Goal: Task Accomplishment & Management: Manage account settings

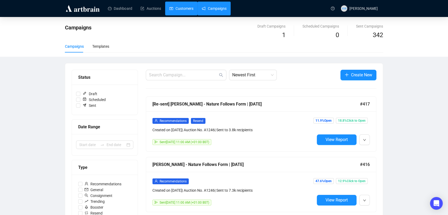
click at [182, 9] on link "Customers" at bounding box center [182, 9] width 24 height 14
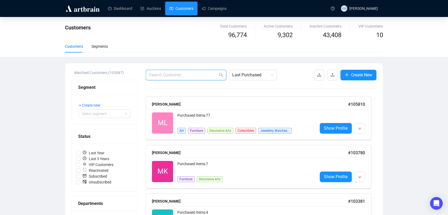
click at [210, 77] on input "text" at bounding box center [183, 75] width 69 height 6
paste input "[EMAIL_ADDRESS][DOMAIN_NAME]"
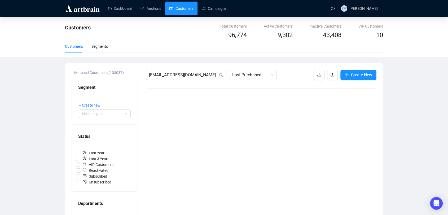
click at [182, 11] on link "Customers" at bounding box center [182, 9] width 24 height 14
drag, startPoint x: 205, startPoint y: 77, endPoint x: 64, endPoint y: 73, distance: 141.0
click at [64, 73] on div "Customers Total Customers 96,774 Active Customers 9,302 Inactive Customers 43,4…" at bounding box center [224, 196] width 448 height 359
paste input "rtorelli@omniway.s"
drag, startPoint x: 197, startPoint y: 75, endPoint x: 34, endPoint y: 100, distance: 165.2
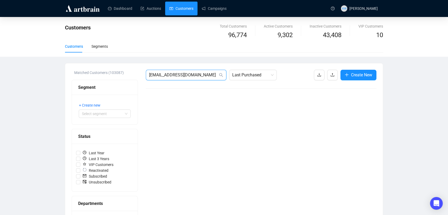
click at [34, 100] on div "Customers Total Customers 96,774 Active Customers 9,302 Inactive Customers 43,4…" at bounding box center [224, 196] width 448 height 359
paste input "[EMAIL_ADDRESS][DOMAIN_NAME]"
drag, startPoint x: 206, startPoint y: 80, endPoint x: 152, endPoint y: 67, distance: 55.6
click at [169, 75] on input "[EMAIL_ADDRESS][DOMAIN_NAME]" at bounding box center [183, 75] width 69 height 6
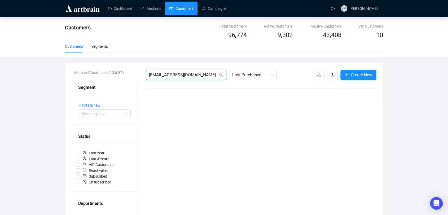
click at [169, 75] on input "[EMAIL_ADDRESS][DOMAIN_NAME]" at bounding box center [183, 75] width 69 height 6
paste input "[EMAIL_ADDRESS]"
type input "[EMAIL_ADDRESS][DOMAIN_NAME]"
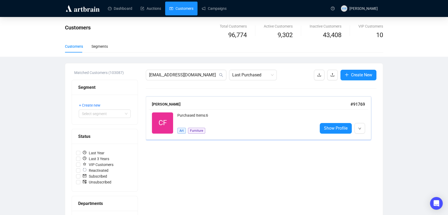
click at [215, 123] on div "Purchased Items: 6 Art Furniture" at bounding box center [246, 123] width 136 height 21
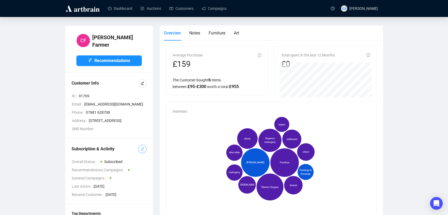
click at [142, 150] on icon "edit" at bounding box center [143, 149] width 4 height 4
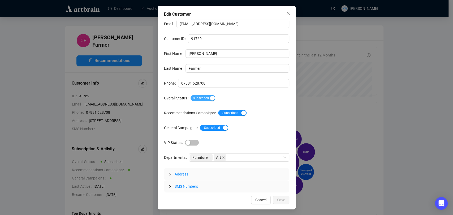
click at [204, 97] on span "Subscribed" at bounding box center [203, 98] width 25 height 6
click at [285, 199] on button "Save" at bounding box center [281, 200] width 16 height 8
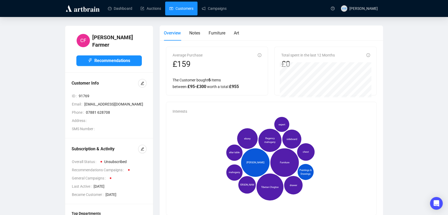
click at [180, 12] on link "Customers" at bounding box center [182, 9] width 24 height 14
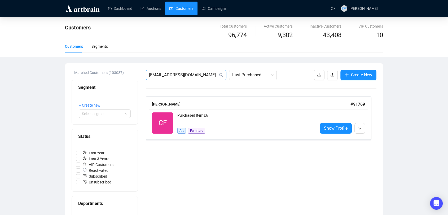
drag, startPoint x: 198, startPoint y: 79, endPoint x: 187, endPoint y: 76, distance: 12.0
click at [187, 76] on span "[EMAIL_ADDRESS][DOMAIN_NAME]" at bounding box center [186, 75] width 81 height 11
click at [187, 76] on input "[EMAIL_ADDRESS][DOMAIN_NAME]" at bounding box center [183, 75] width 69 height 6
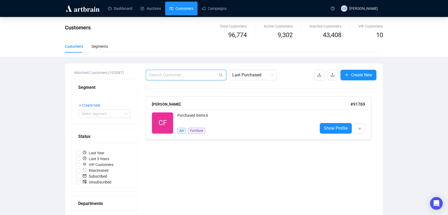
paste input "[PERSON_NAME][EMAIL_ADDRESS][PERSON_NAME][DOMAIN_NAME]"
type input "[PERSON_NAME][EMAIL_ADDRESS][PERSON_NAME][DOMAIN_NAME]"
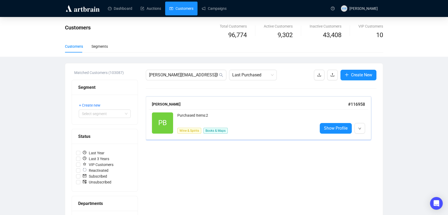
click at [230, 121] on div "Purchased Items: 2" at bounding box center [246, 118] width 136 height 11
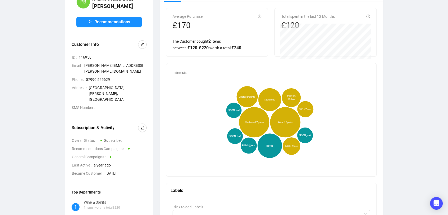
scroll to position [40, 0]
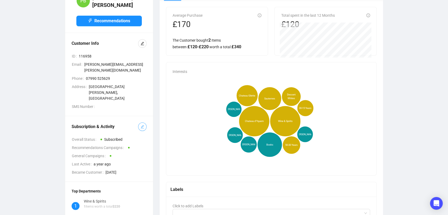
click at [143, 124] on span "button" at bounding box center [143, 127] width 4 height 6
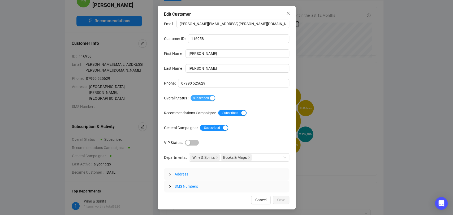
click at [208, 96] on span "Subscribed" at bounding box center [203, 98] width 25 height 6
click at [278, 198] on span "Save" at bounding box center [281, 200] width 8 height 6
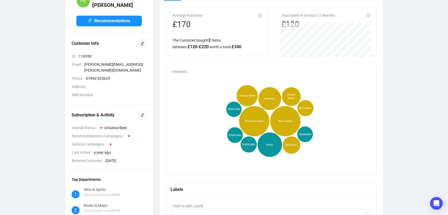
scroll to position [0, 0]
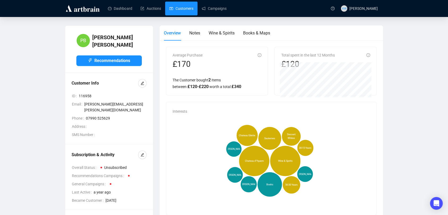
click at [187, 7] on link "Customers" at bounding box center [182, 9] width 24 height 14
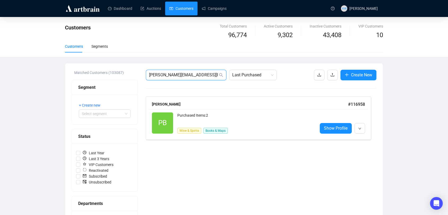
drag, startPoint x: 197, startPoint y: 75, endPoint x: 109, endPoint y: 72, distance: 88.1
paste input "[PERSON_NAME][EMAIL_ADDRESS][DOMAIN_NAME]"
type input "[PERSON_NAME][EMAIL_ADDRESS][DOMAIN_NAME]"
click at [209, 111] on div "PD Reactivated Purchased Items: 2 Art Furniture Decorative Arts Collectibles Sh…" at bounding box center [259, 123] width 220 height 28
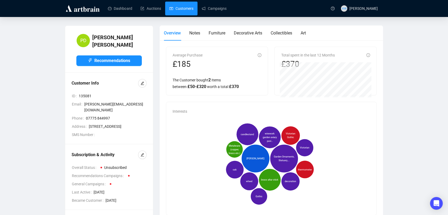
click at [179, 9] on link "Customers" at bounding box center [182, 9] width 24 height 14
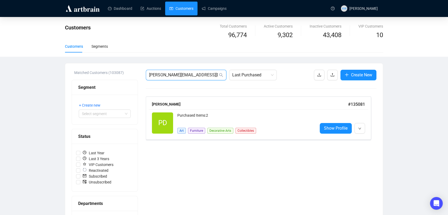
drag, startPoint x: 175, startPoint y: 76, endPoint x: 113, endPoint y: 62, distance: 64.1
click at [113, 62] on div "Customers Total Customers 96,774 Active Customers 9,302 Inactive Customers 43,4…" at bounding box center [224, 196] width 448 height 359
paste input "lum6400@[PERSON_NAME]"
type input "[EMAIL_ADDRESS][PERSON_NAME][DOMAIN_NAME]"
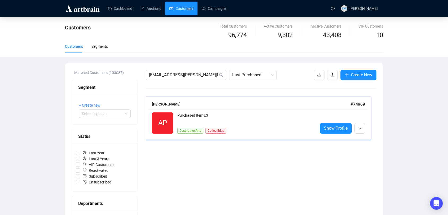
click at [195, 116] on div "Purchased Items: 3" at bounding box center [246, 118] width 136 height 11
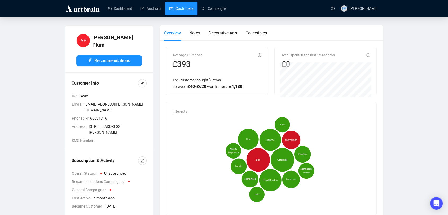
click at [186, 10] on link "Customers" at bounding box center [182, 9] width 24 height 14
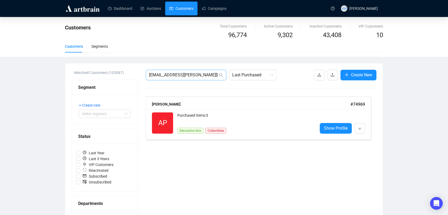
drag, startPoint x: 205, startPoint y: 71, endPoint x: 156, endPoint y: 71, distance: 48.8
click at [156, 71] on span "[EMAIL_ADDRESS][PERSON_NAME][DOMAIN_NAME]" at bounding box center [186, 75] width 81 height 11
click at [161, 72] on input "[EMAIL_ADDRESS][PERSON_NAME][DOMAIN_NAME]" at bounding box center [183, 75] width 69 height 6
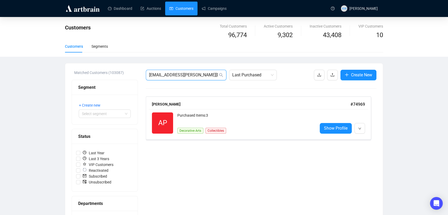
paste input "susiroberts@btinternet"
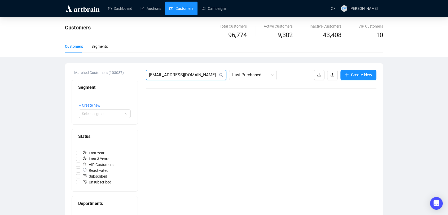
click at [204, 78] on input "[EMAIL_ADDRESS][DOMAIN_NAME]" at bounding box center [183, 75] width 69 height 6
drag, startPoint x: 208, startPoint y: 74, endPoint x: 100, endPoint y: 73, distance: 108.3
paste input "[EMAIL_ADDRESS][DOMAIN_NAME]"
drag, startPoint x: 210, startPoint y: 75, endPoint x: 104, endPoint y: 69, distance: 106.1
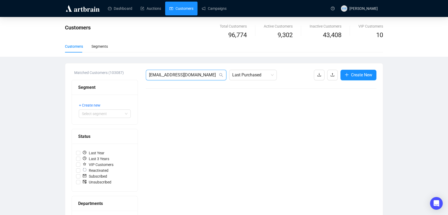
paste input "[EMAIL_ADDRESS]"
type input "[EMAIL_ADDRESS][DOMAIN_NAME]"
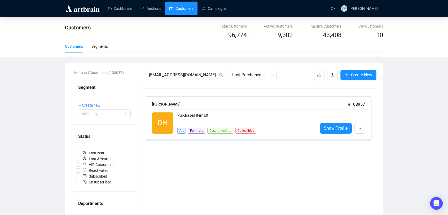
click at [209, 121] on div "Purchased Items: 0" at bounding box center [246, 118] width 136 height 11
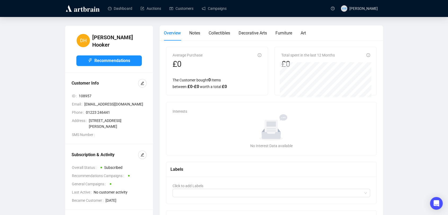
click at [146, 155] on div at bounding box center [142, 155] width 8 height 8
click at [140, 159] on button "button" at bounding box center [142, 155] width 8 height 8
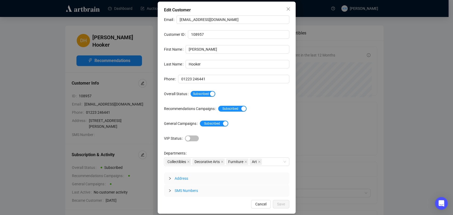
click at [212, 89] on div "Email [EMAIL_ADDRESS][DOMAIN_NAME] Customer ID 108957 First Name [PERSON_NAME] …" at bounding box center [226, 106] width 125 height 182
click at [210, 97] on span "Subscribed" at bounding box center [203, 94] width 25 height 6
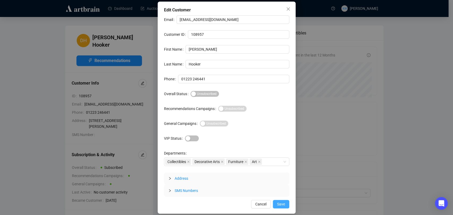
click at [279, 200] on button "Save" at bounding box center [281, 204] width 16 height 8
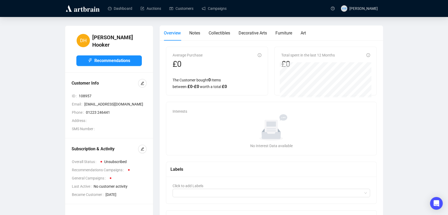
click at [189, 18] on main "DH [PERSON_NAME] Recommendations Customer Info ID 108957 Email [EMAIL_ADDRESS][…" at bounding box center [224, 144] width 448 height 254
click at [187, 11] on link "Customers" at bounding box center [182, 9] width 24 height 14
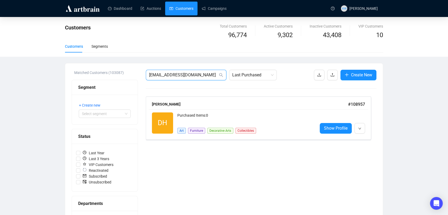
drag, startPoint x: 214, startPoint y: 77, endPoint x: 132, endPoint y: 74, distance: 81.8
paste input "[EMAIL_ADDRESS][DOMAIN_NAME]"
type input "[EMAIL_ADDRESS][DOMAIN_NAME]"
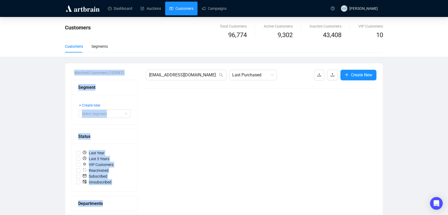
drag, startPoint x: 210, startPoint y: 80, endPoint x: 51, endPoint y: 75, distance: 159.0
click at [51, 75] on div "Customers Total Customers 96,774 Active Customers 9,302 Inactive Customers 43,4…" at bounding box center [224, 196] width 448 height 359
click at [174, 72] on input "[EMAIL_ADDRESS][DOMAIN_NAME]" at bounding box center [183, 75] width 69 height 6
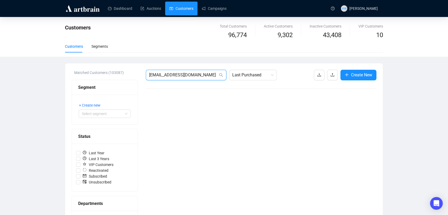
click at [174, 72] on input "[EMAIL_ADDRESS][DOMAIN_NAME]" at bounding box center [183, 75] width 69 height 6
paste input "[EMAIL_ADDRESS][DOMAIN_NAME]"
type input "[EMAIL_ADDRESS][DOMAIN_NAME]"
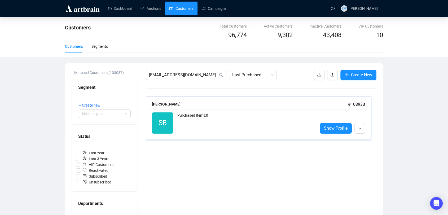
click at [213, 117] on div "Purchased Items: 0" at bounding box center [246, 123] width 136 height 21
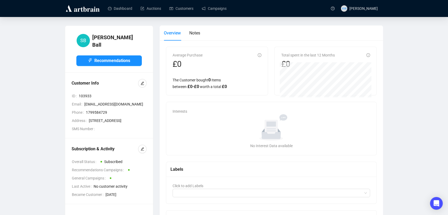
scroll to position [18, 0]
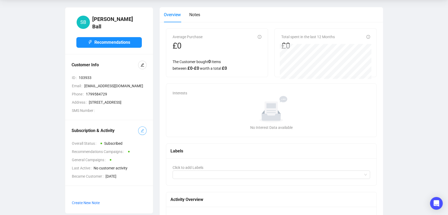
click at [144, 135] on button "button" at bounding box center [142, 131] width 8 height 8
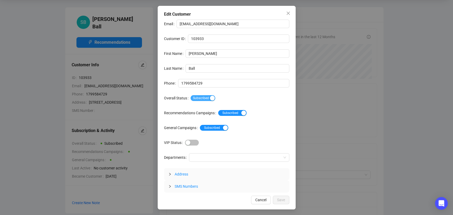
click at [205, 96] on span "Subscribed" at bounding box center [203, 98] width 25 height 6
click at [279, 201] on span "Save" at bounding box center [281, 200] width 8 height 6
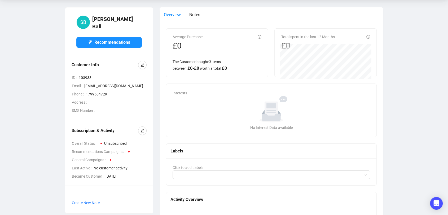
scroll to position [0, 0]
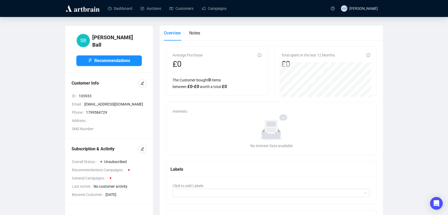
click at [174, 15] on div "Dashboard Auctions Customers Campaigns" at bounding box center [215, 8] width 226 height 17
click at [174, 10] on link "Customers" at bounding box center [182, 9] width 24 height 14
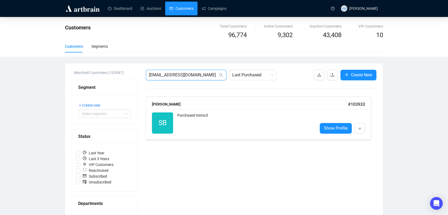
drag, startPoint x: 204, startPoint y: 75, endPoint x: 137, endPoint y: 77, distance: 67.7
paste input "[EMAIL_ADDRESS]"
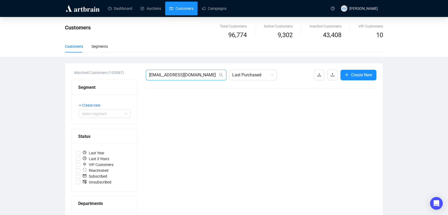
drag, startPoint x: 203, startPoint y: 78, endPoint x: 115, endPoint y: 64, distance: 88.9
paste input "[EMAIL_ADDRESS][DOMAIN_NAME]"
click at [205, 79] on span "[EMAIL_ADDRESS][DOMAIN_NAME]" at bounding box center [186, 75] width 81 height 11
drag, startPoint x: 204, startPoint y: 77, endPoint x: 124, endPoint y: 76, distance: 79.4
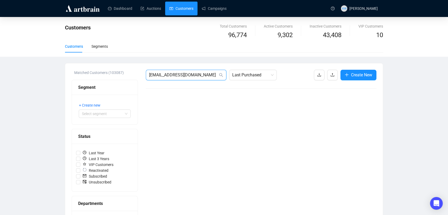
paste input "[PERSON_NAME][EMAIL_ADDRESS][DOMAIN_NAME]"
drag, startPoint x: 209, startPoint y: 77, endPoint x: 135, endPoint y: 79, distance: 74.3
paste input "[PERSON_NAME][EMAIL_ADDRESS][DOMAIN_NAME]"
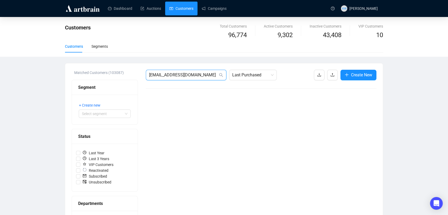
type input "[EMAIL_ADDRESS][DOMAIN_NAME]"
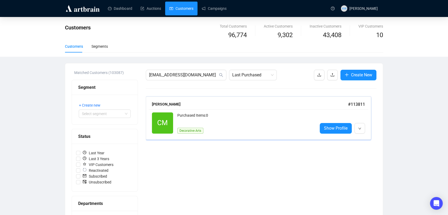
click at [209, 113] on div "Purchased Items: 0" at bounding box center [246, 118] width 136 height 11
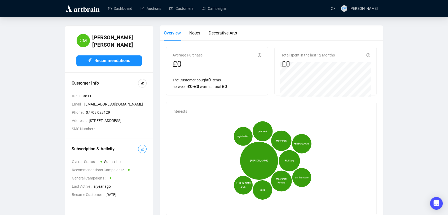
click at [143, 151] on icon "edit" at bounding box center [143, 149] width 4 height 4
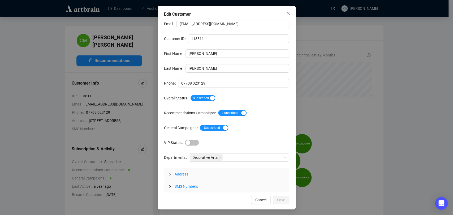
click at [201, 102] on div "Email [EMAIL_ADDRESS][DOMAIN_NAME] Customer ID 113811 First Name [PERSON_NAME] …" at bounding box center [226, 106] width 125 height 173
click at [201, 100] on span "Subscribed" at bounding box center [203, 98] width 25 height 6
click at [282, 199] on span "Save" at bounding box center [281, 200] width 8 height 6
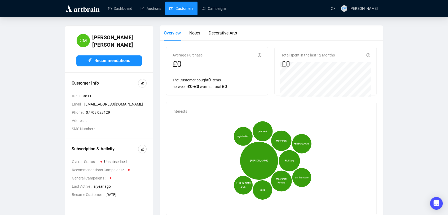
click at [186, 9] on link "Customers" at bounding box center [182, 9] width 24 height 14
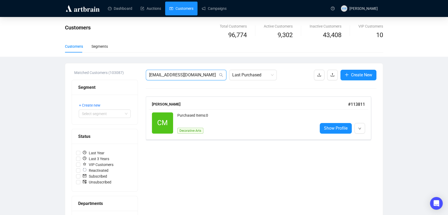
drag, startPoint x: 210, startPoint y: 74, endPoint x: 125, endPoint y: 69, distance: 85.3
paste input "[EMAIL_ADDRESS][DOMAIN_NAME]"
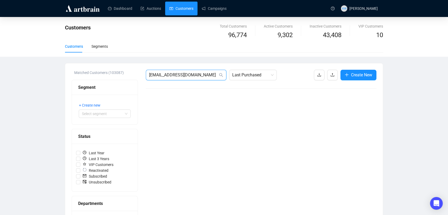
drag, startPoint x: 205, startPoint y: 74, endPoint x: 102, endPoint y: 64, distance: 103.2
paste input "[PERSON_NAME].stone3@btinternet"
drag, startPoint x: 215, startPoint y: 75, endPoint x: 97, endPoint y: 68, distance: 118.5
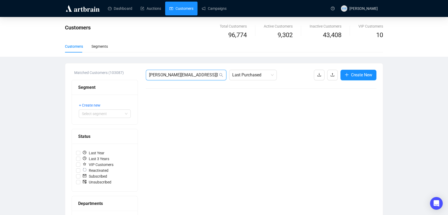
paste input "[EMAIL_ADDRESS][DOMAIN_NAME]"
drag, startPoint x: 201, startPoint y: 76, endPoint x: 49, endPoint y: 83, distance: 152.0
click at [49, 83] on div "Customers Total Customers 96,774 Active Customers 9,302 Inactive Customers 43,4…" at bounding box center [224, 196] width 448 height 359
paste input "[EMAIL_ADDRESS][DOMAIN_NAME]"
drag, startPoint x: 123, startPoint y: 73, endPoint x: 75, endPoint y: 73, distance: 48.0
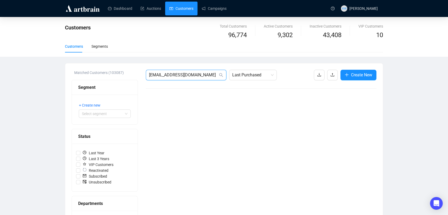
paste input "caso7176"
type input "[EMAIL_ADDRESS][DOMAIN_NAME]"
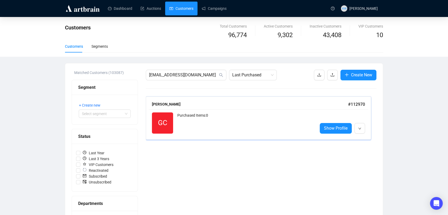
click at [216, 109] on div "GC Reactivated Purchased Items: 0 Show Profile" at bounding box center [259, 123] width 220 height 28
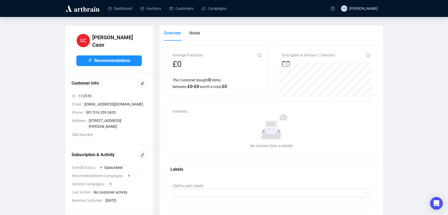
click at [147, 144] on div "Subscription & Activity Overall Status Subscribed Recommendations Campaigns Gen…" at bounding box center [109, 177] width 88 height 66
click at [144, 151] on button "button" at bounding box center [142, 155] width 8 height 8
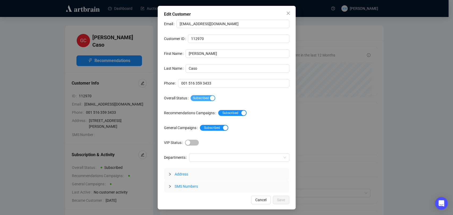
click at [202, 100] on span "Subscribed" at bounding box center [203, 98] width 25 height 6
click at [281, 197] on span "Save" at bounding box center [281, 200] width 8 height 6
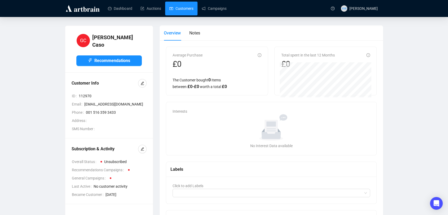
click at [179, 7] on link "Customers" at bounding box center [182, 9] width 24 height 14
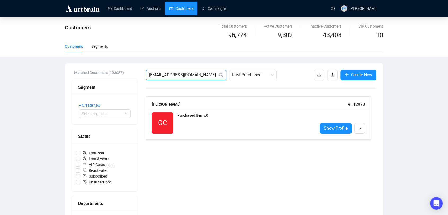
drag, startPoint x: 201, startPoint y: 76, endPoint x: 53, endPoint y: 54, distance: 150.0
click at [53, 54] on div "Customers Total Customers 96,774 Active Customers 9,302 Inactive Customers 43,4…" at bounding box center [224, 196] width 448 height 359
paste input "Geddinghouse@btinternet"
type input "[EMAIL_ADDRESS][DOMAIN_NAME]"
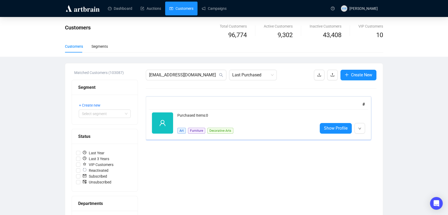
click at [223, 111] on div "Reactivated Purchased Items: 0 Art Furniture Decorative Arts Show Profile" at bounding box center [259, 123] width 220 height 28
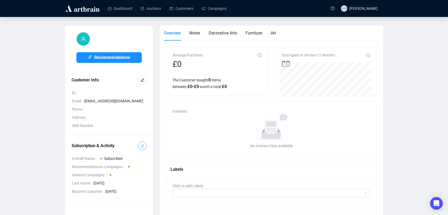
click at [143, 147] on icon "edit" at bounding box center [143, 146] width 4 height 4
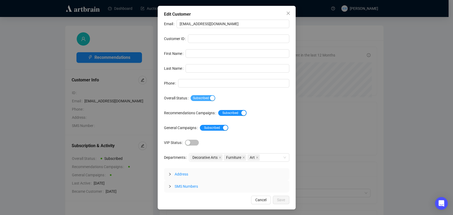
click at [210, 98] on div "button" at bounding box center [212, 98] width 5 height 5
click at [284, 197] on span "Save" at bounding box center [281, 200] width 8 height 6
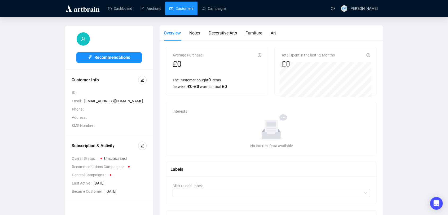
click at [180, 8] on link "Customers" at bounding box center [182, 9] width 24 height 14
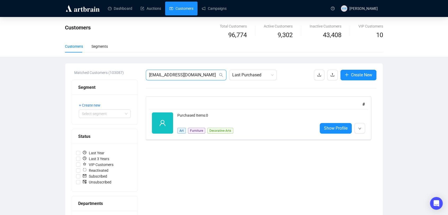
drag, startPoint x: 216, startPoint y: 72, endPoint x: 89, endPoint y: 75, distance: 126.9
paste input "[EMAIL_ADDRESS]"
type input "[EMAIL_ADDRESS][DOMAIN_NAME]"
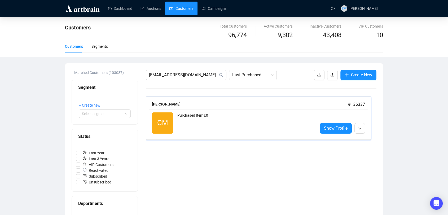
click at [227, 132] on div "Purchased Items: 0" at bounding box center [246, 123] width 136 height 21
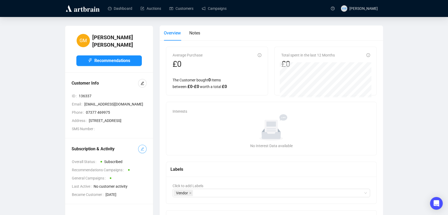
click at [141, 152] on span "button" at bounding box center [143, 149] width 4 height 6
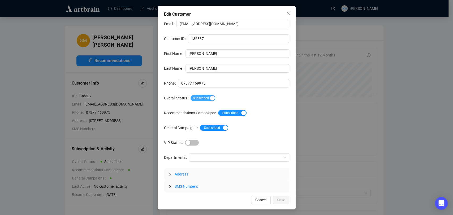
click at [210, 96] on div "button" at bounding box center [212, 98] width 5 height 5
click at [283, 204] on div "Edit Customer Email [EMAIL_ADDRESS][DOMAIN_NAME] Customer ID 136337 First Name …" at bounding box center [227, 108] width 138 height 204
click at [283, 202] on span "Save" at bounding box center [281, 200] width 8 height 6
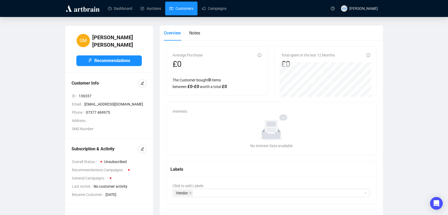
click at [184, 12] on link "Customers" at bounding box center [182, 9] width 24 height 14
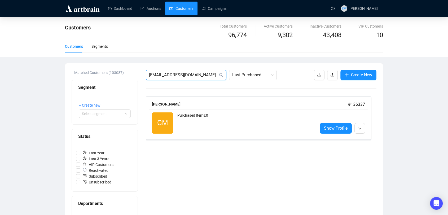
drag, startPoint x: 198, startPoint y: 76, endPoint x: 80, endPoint y: 68, distance: 117.8
paste input "[PERSON_NAME].[PERSON_NAME]@btinternet"
type input "[PERSON_NAME][EMAIL_ADDRESS][PERSON_NAME][DOMAIN_NAME]"
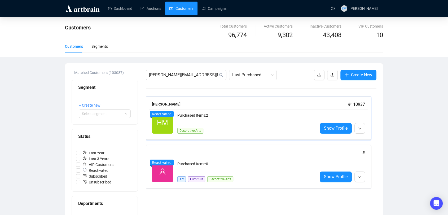
click at [215, 117] on div "Purchased Items: 2" at bounding box center [246, 118] width 136 height 11
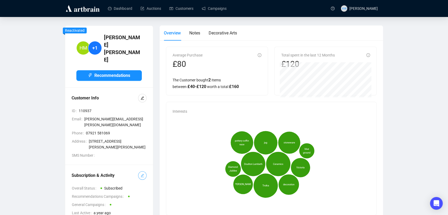
click at [143, 173] on span "button" at bounding box center [143, 176] width 4 height 6
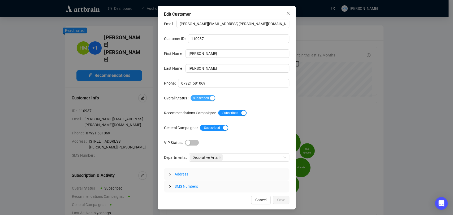
click at [207, 96] on span "Subscribed" at bounding box center [203, 98] width 25 height 6
click at [278, 198] on span "Save" at bounding box center [281, 200] width 8 height 6
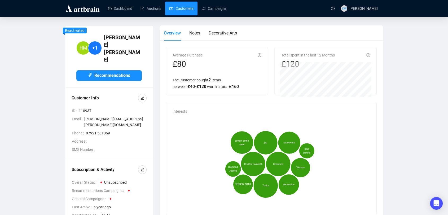
click at [187, 11] on link "Customers" at bounding box center [182, 9] width 24 height 14
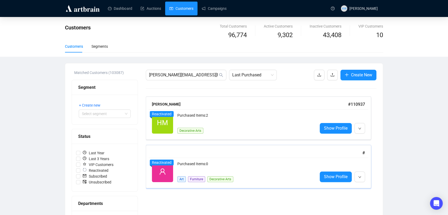
click at [235, 153] on div "#" at bounding box center [258, 153] width 213 height 7
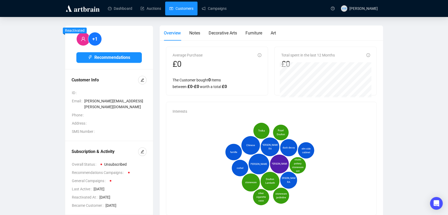
click at [186, 9] on link "Customers" at bounding box center [182, 9] width 24 height 14
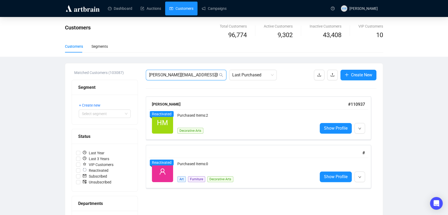
drag, startPoint x: 215, startPoint y: 75, endPoint x: 99, endPoint y: 73, distance: 115.7
paste input "[PERSON_NAME]baldwin119"
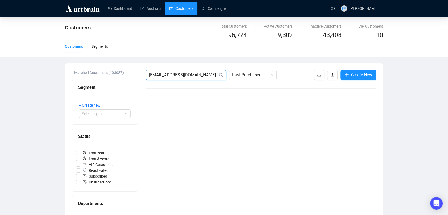
drag, startPoint x: 186, startPoint y: 74, endPoint x: 104, endPoint y: 81, distance: 82.4
paste input "[EMAIL_ADDRESS]"
drag, startPoint x: 206, startPoint y: 76, endPoint x: 128, endPoint y: 75, distance: 78.3
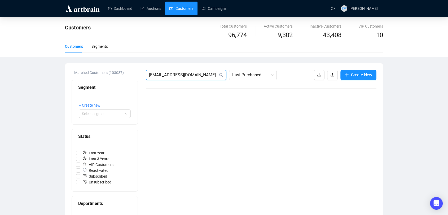
paste input "[EMAIL_ADDRESS]"
drag, startPoint x: 212, startPoint y: 75, endPoint x: 84, endPoint y: 74, distance: 128.2
paste input "katycharlton1@g"
type input "[EMAIL_ADDRESS][DOMAIN_NAME]"
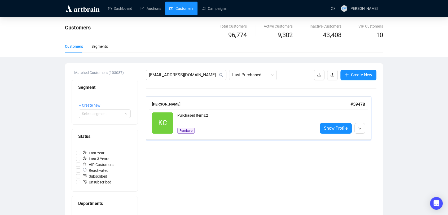
click at [214, 110] on div "KC Reactivated Purchased Items: 2 Furniture Show Profile" at bounding box center [259, 123] width 220 height 28
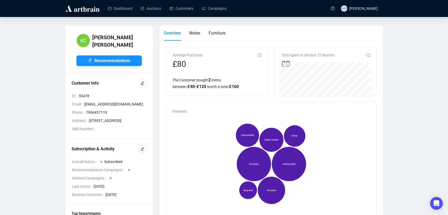
click at [144, 153] on div "Subscription & Activity Overall Status Subscribed Recommendations Campaigns Gen…" at bounding box center [109, 172] width 88 height 66
click at [144, 151] on icon "edit" at bounding box center [143, 149] width 4 height 4
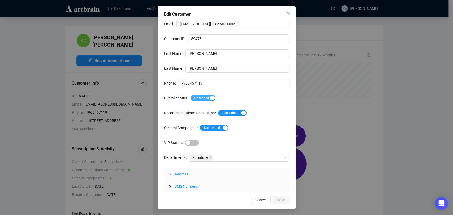
click at [200, 96] on span "Subscribed" at bounding box center [203, 98] width 25 height 6
click at [286, 201] on button "Save" at bounding box center [281, 200] width 16 height 8
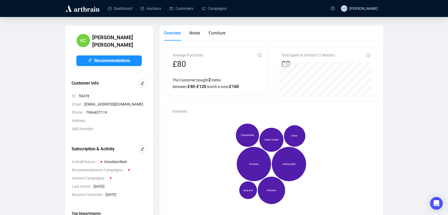
click at [180, 16] on div "Dashboard Auctions Customers Campaigns" at bounding box center [215, 8] width 226 height 17
click at [180, 17] on header "Dashboard Auctions Customers Campaigns KW [PERSON_NAME]" at bounding box center [224, 8] width 448 height 17
click at [180, 11] on link "Customers" at bounding box center [182, 9] width 24 height 14
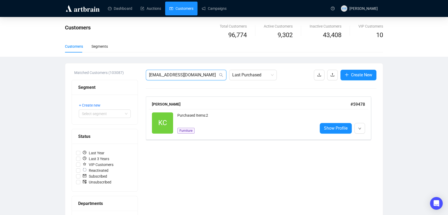
drag, startPoint x: 190, startPoint y: 76, endPoint x: 61, endPoint y: 80, distance: 128.8
click at [61, 80] on div "Customers Total Customers 96,774 Active Customers 9,302 Inactive Customers 43,4…" at bounding box center [224, 196] width 448 height 359
paste input "[EMAIL_ADDRESS]"
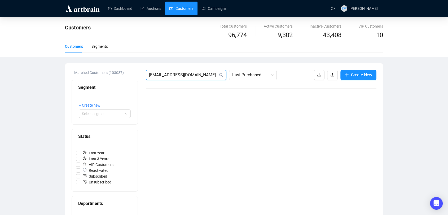
drag, startPoint x: 210, startPoint y: 76, endPoint x: 121, endPoint y: 78, distance: 88.9
paste input "lyndahamlyn"
drag, startPoint x: 207, startPoint y: 74, endPoint x: 64, endPoint y: 72, distance: 142.5
click at [64, 72] on div "Customers Total Customers 96,774 Active Customers 9,302 Inactive Customers 43,4…" at bounding box center [224, 196] width 448 height 359
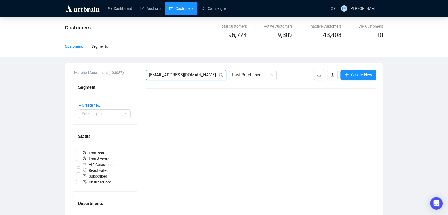
paste input "[EMAIL_ADDRESS]"
drag, startPoint x: 213, startPoint y: 77, endPoint x: 115, endPoint y: 75, distance: 97.7
paste input "[PERSON_NAME]@superhire"
drag, startPoint x: 203, startPoint y: 73, endPoint x: 106, endPoint y: 70, distance: 96.7
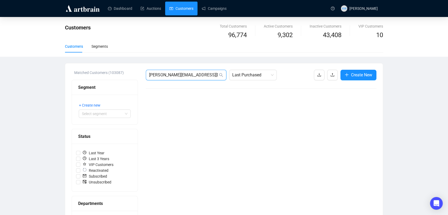
paste input "[EMAIL_ADDRESS]"
type input "[EMAIL_ADDRESS][DOMAIN_NAME]"
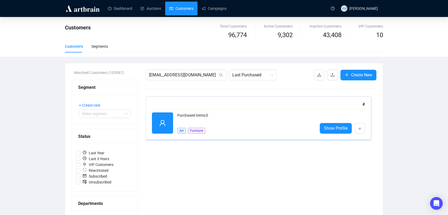
click at [217, 107] on div "#" at bounding box center [258, 104] width 213 height 7
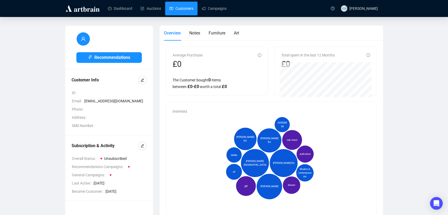
click at [185, 7] on link "Customers" at bounding box center [182, 9] width 24 height 14
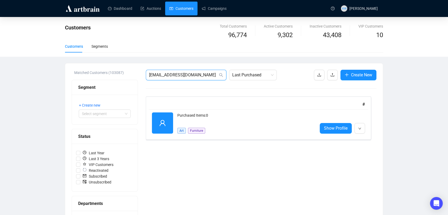
drag, startPoint x: 203, startPoint y: 75, endPoint x: 128, endPoint y: 87, distance: 76.3
paste input "racquinnerwin"
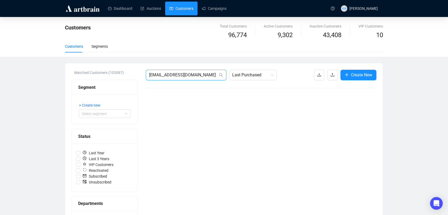
drag, startPoint x: 209, startPoint y: 77, endPoint x: 105, endPoint y: 75, distance: 104.6
paste input "theboz31@hot"
type input "[EMAIL_ADDRESS][DOMAIN_NAME]"
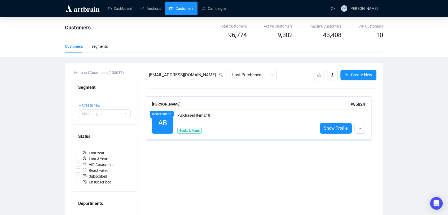
click at [214, 102] on div "[PERSON_NAME]" at bounding box center [251, 104] width 199 height 6
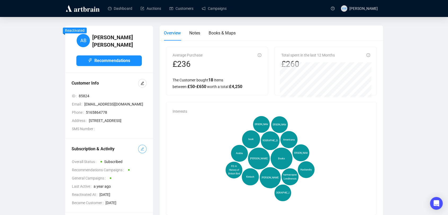
click at [139, 152] on button "button" at bounding box center [142, 149] width 8 height 8
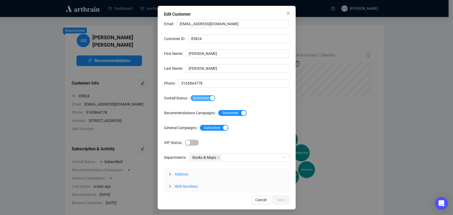
click at [198, 99] on span "Subscribed" at bounding box center [203, 98] width 25 height 6
click at [279, 203] on button "Save" at bounding box center [281, 200] width 16 height 8
